Goal: Entertainment & Leisure: Consume media (video, audio)

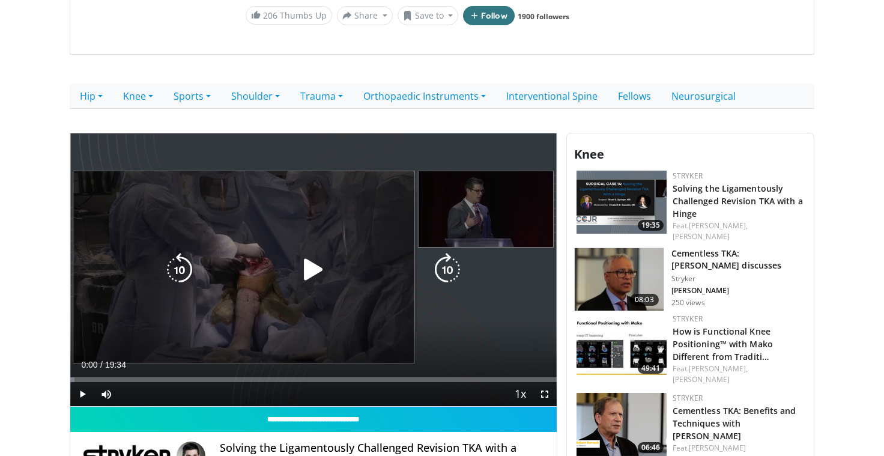
scroll to position [210, 0]
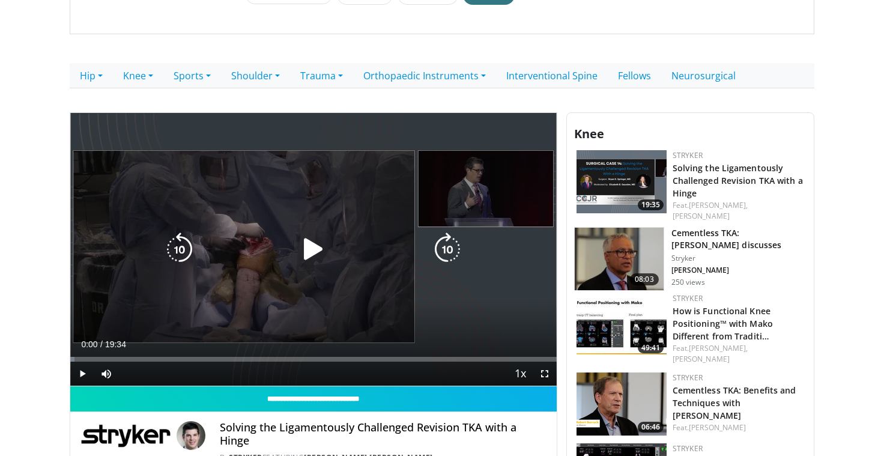
click at [306, 256] on icon "Video Player" at bounding box center [314, 250] width 34 height 34
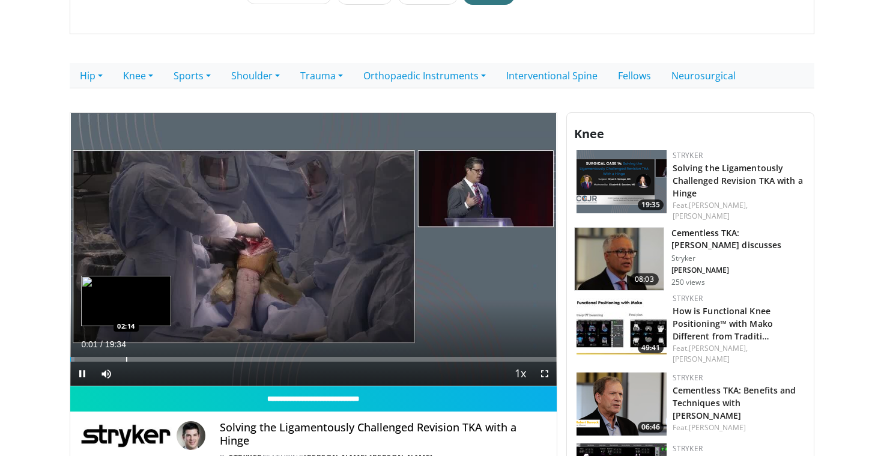
click at [126, 361] on div "Progress Bar" at bounding box center [126, 359] width 1 height 5
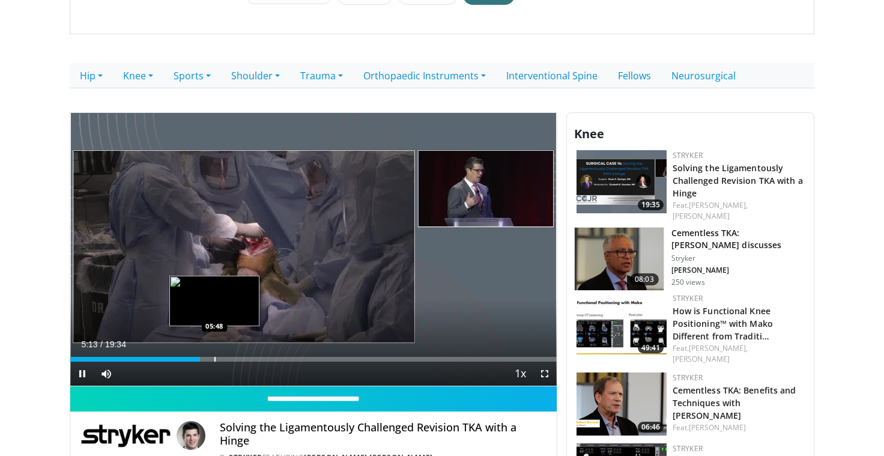
click at [215, 360] on div "Progress Bar" at bounding box center [215, 359] width 1 height 5
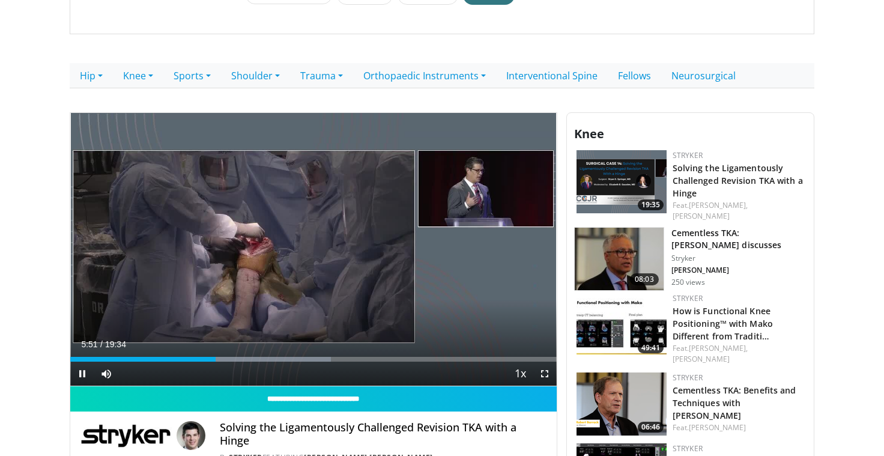
click at [242, 362] on div "Current Time 5:51 / Duration 19:34 Pause Skip Backward Skip Forward Mute Loaded…" at bounding box center [313, 374] width 487 height 24
click at [246, 360] on div "Progress Bar" at bounding box center [246, 359] width 1 height 5
click at [258, 361] on div "Progress Bar" at bounding box center [257, 359] width 1 height 5
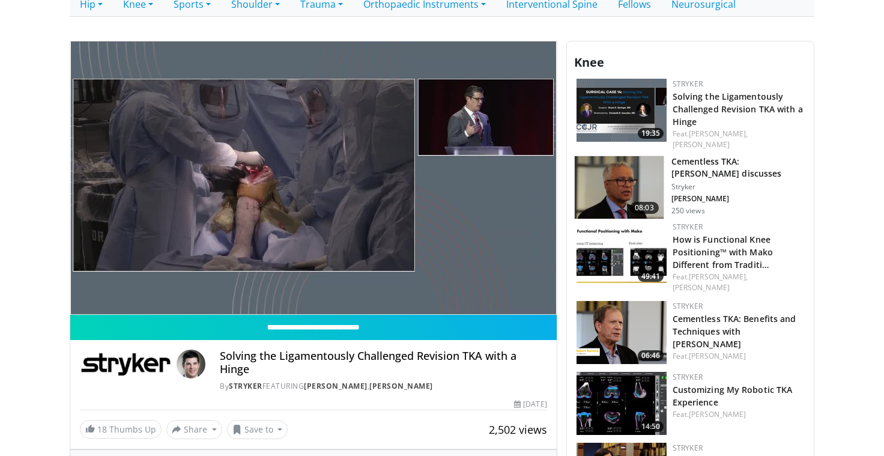
scroll to position [281, 0]
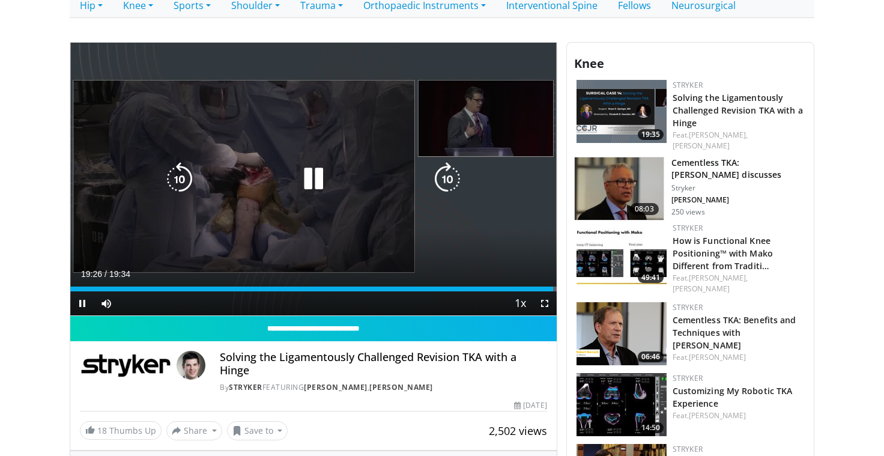
click at [318, 201] on div "10 seconds Tap to unmute" at bounding box center [313, 179] width 487 height 273
